Goal: Transaction & Acquisition: Book appointment/travel/reservation

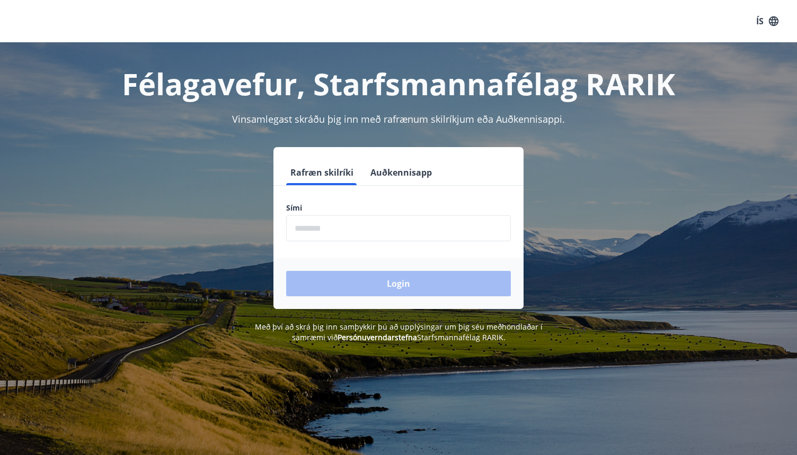
click at [377, 243] on form "Rafræn skilríki Auðkennisapp Sími ​ Login" at bounding box center [398, 234] width 250 height 149
click at [365, 247] on form "Rafræn skilríki Auðkennisapp Sími ​ Login" at bounding box center [398, 234] width 250 height 149
click at [353, 231] on input "phone" at bounding box center [398, 229] width 225 height 26
type input "********"
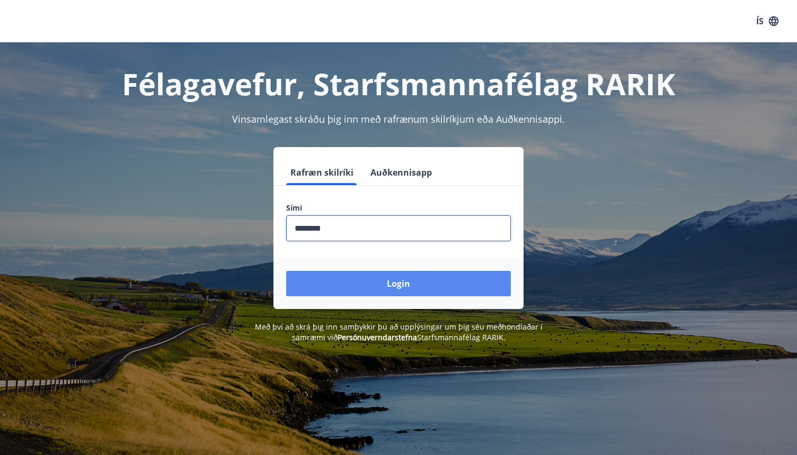
click at [347, 279] on button "Login" at bounding box center [398, 283] width 225 height 25
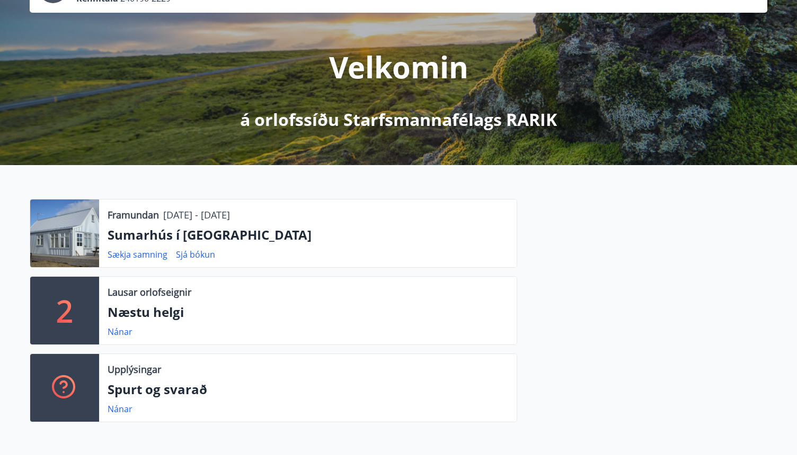
scroll to position [103, 0]
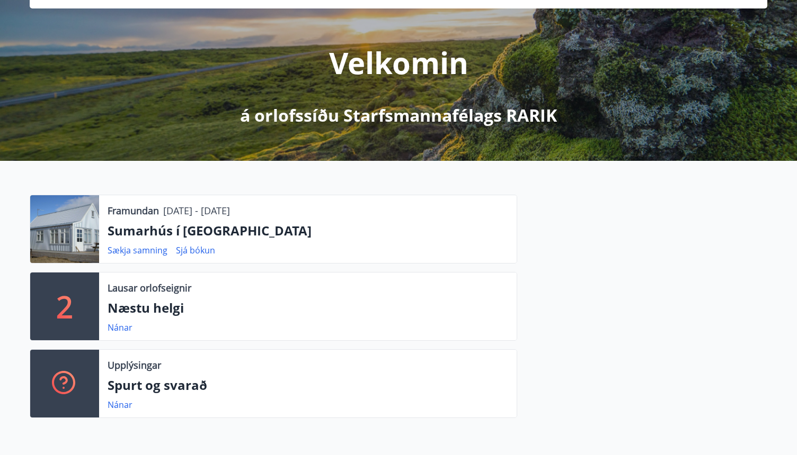
click at [48, 221] on div at bounding box center [64, 229] width 69 height 68
click at [119, 328] on link "Nánar" at bounding box center [120, 328] width 25 height 12
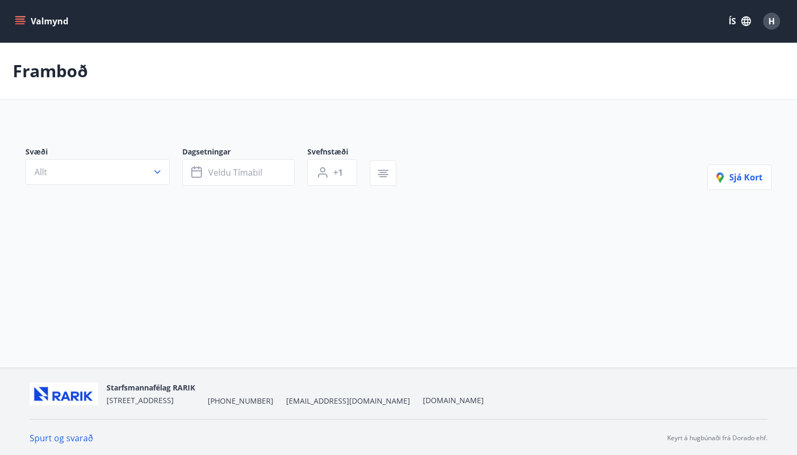
type input "*"
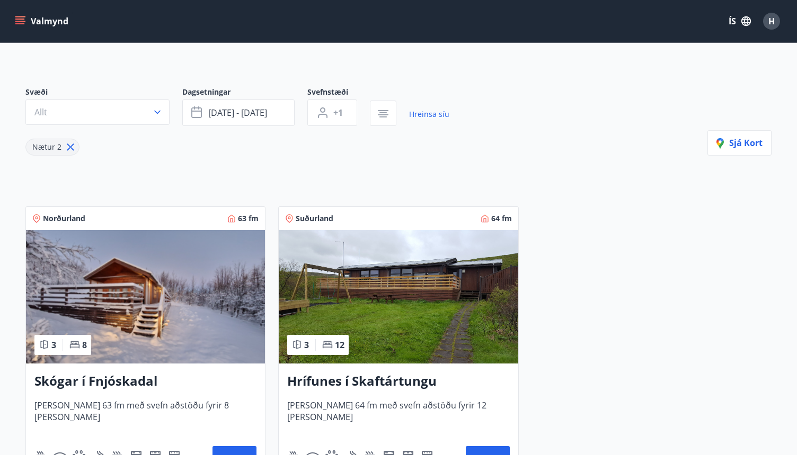
scroll to position [62, 0]
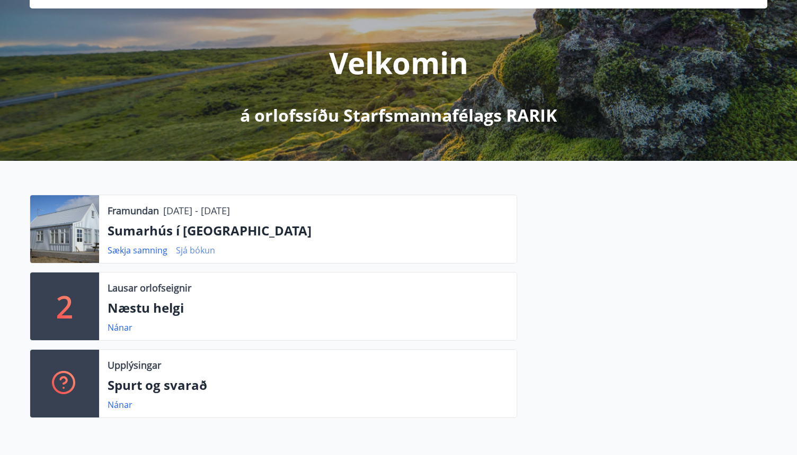
click at [201, 251] on link "Sjá bókun" at bounding box center [195, 251] width 39 height 12
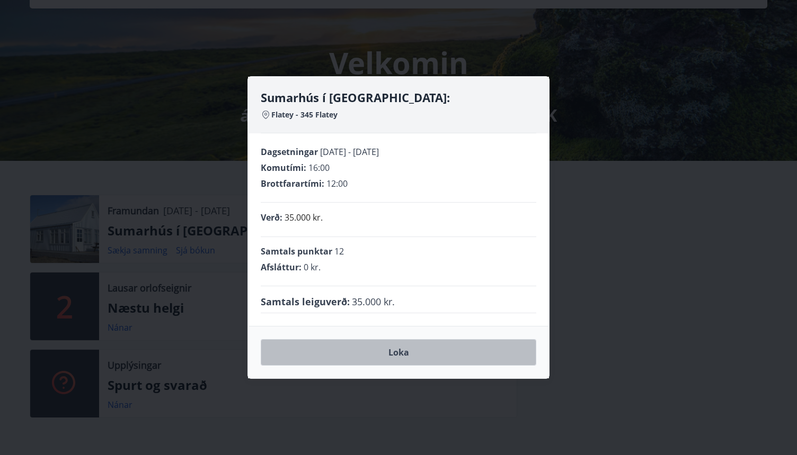
click at [482, 364] on button "Loka" at bounding box center [398, 352] width 275 height 26
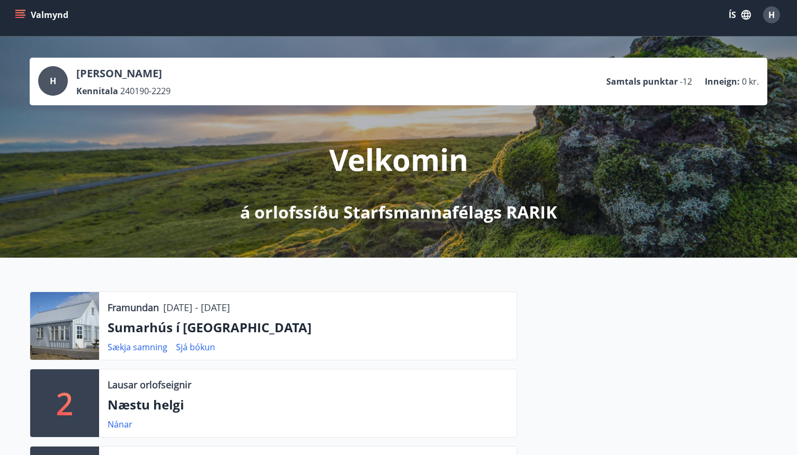
scroll to position [0, 0]
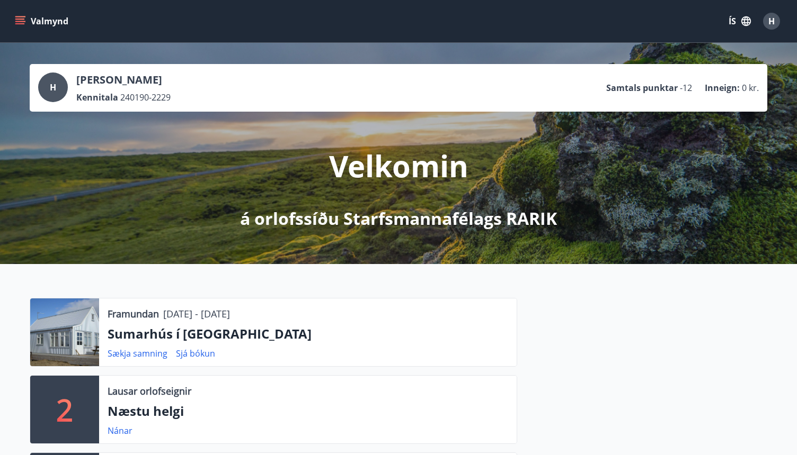
click at [776, 23] on div "H" at bounding box center [771, 21] width 17 height 17
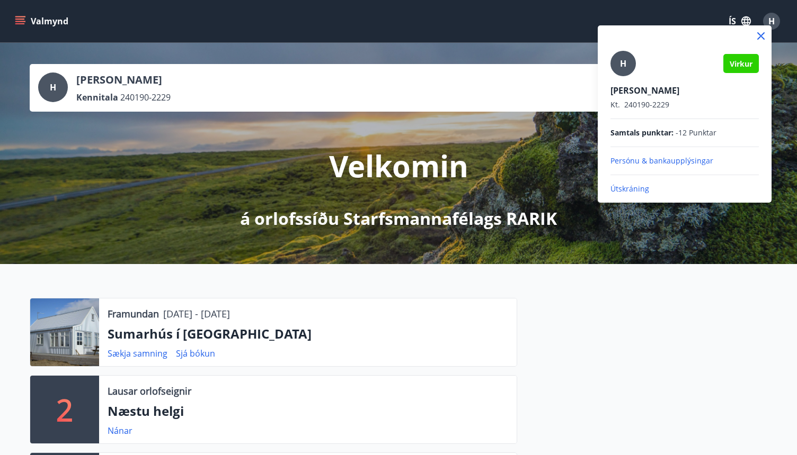
click at [776, 23] on div at bounding box center [398, 227] width 797 height 455
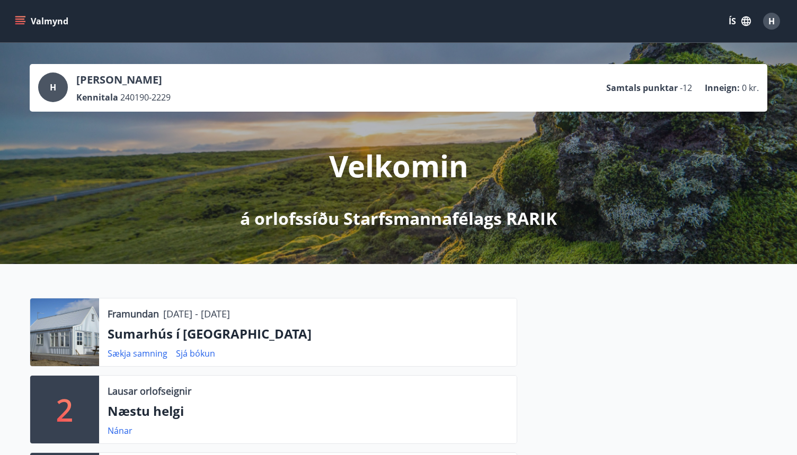
click at [20, 16] on icon "menu" at bounding box center [21, 16] width 12 height 1
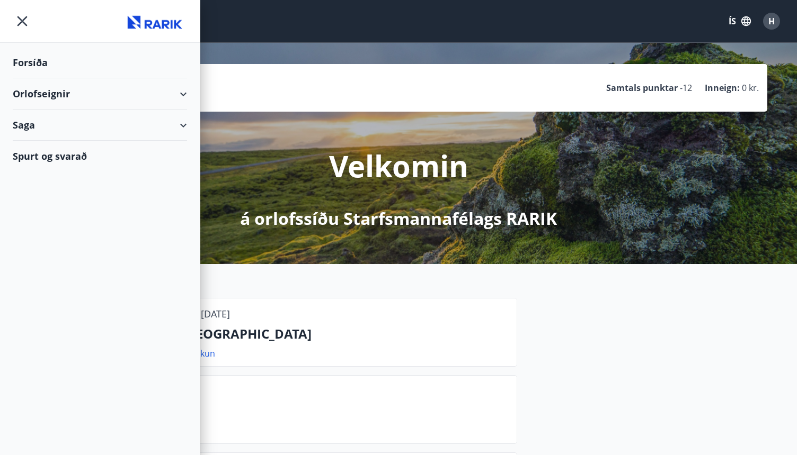
click at [32, 98] on div "Orlofseignir" at bounding box center [100, 93] width 174 height 31
click at [35, 100] on div "Orlofseignir" at bounding box center [100, 93] width 174 height 31
click at [42, 96] on div "Orlofseignir" at bounding box center [100, 93] width 174 height 31
click at [44, 131] on div "Framboð" at bounding box center [99, 121] width 157 height 22
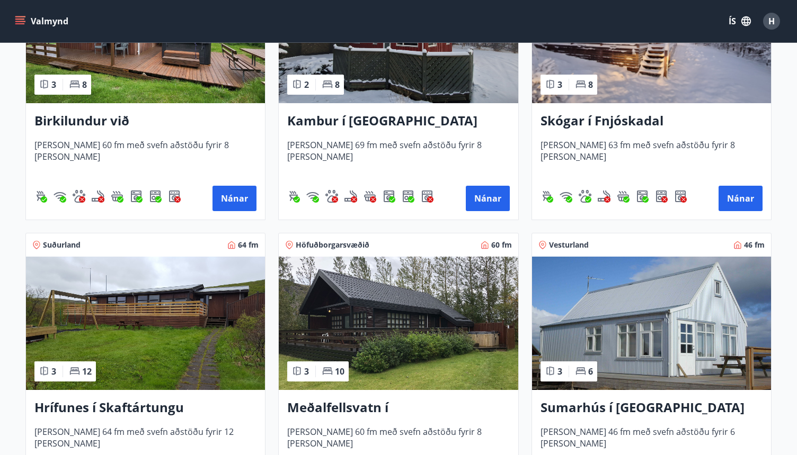
scroll to position [332, 0]
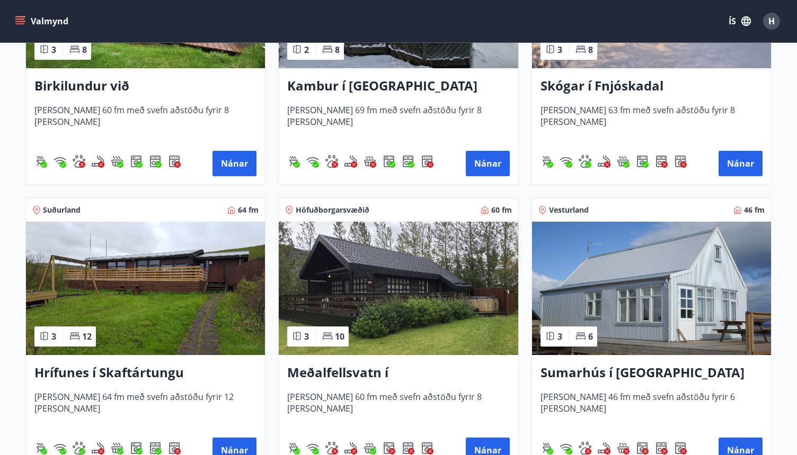
click at [629, 290] on img at bounding box center [651, 288] width 239 height 133
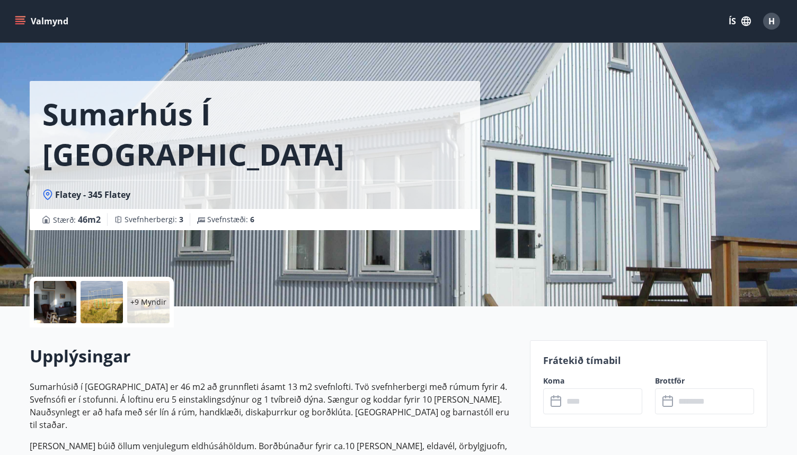
scroll to position [15, 0]
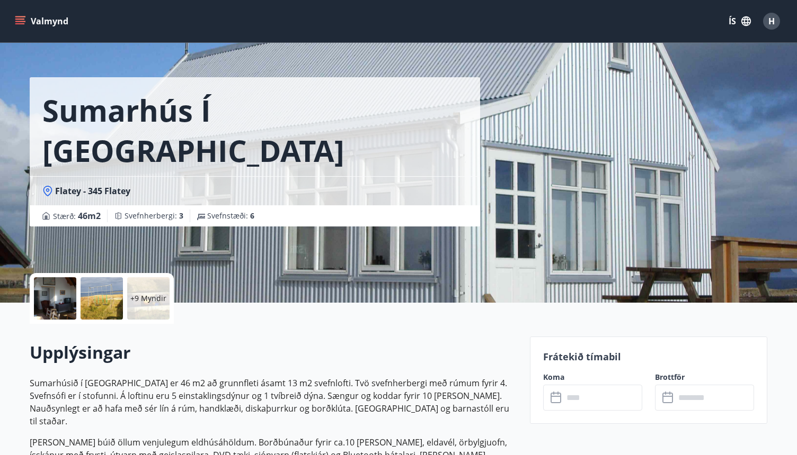
click at [145, 292] on div "+9 Myndir" at bounding box center [148, 299] width 42 height 42
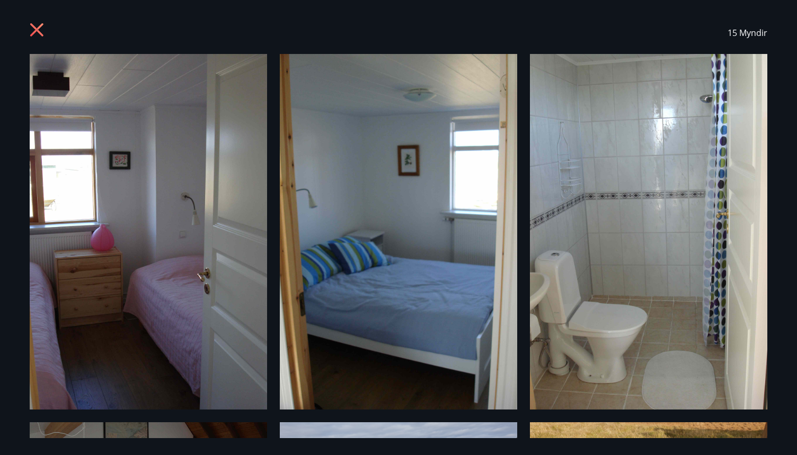
scroll to position [5, 0]
